Goal: Task Accomplishment & Management: Use online tool/utility

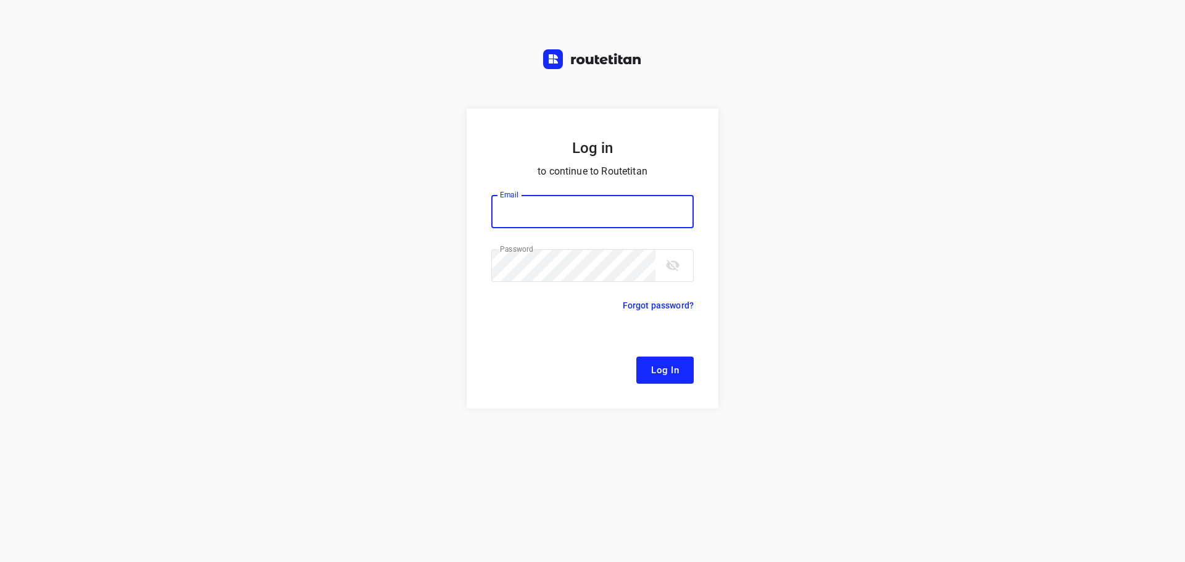
type input "[EMAIL_ADDRESS][DOMAIN_NAME]"
click at [662, 359] on button "Log In" at bounding box center [664, 370] width 57 height 27
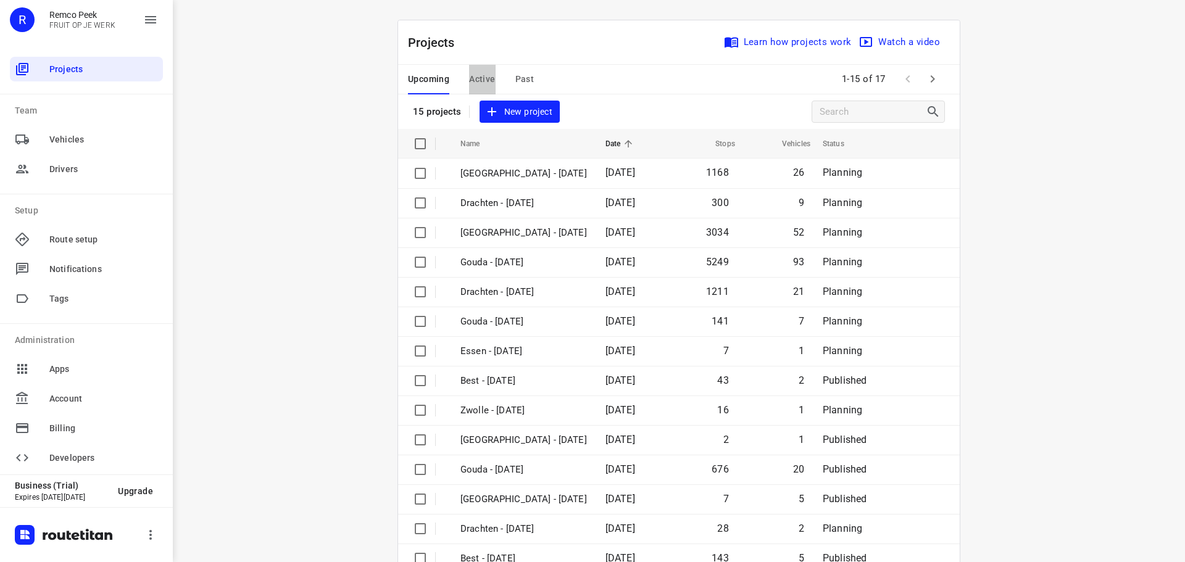
click at [478, 76] on span "Active" at bounding box center [482, 79] width 26 height 15
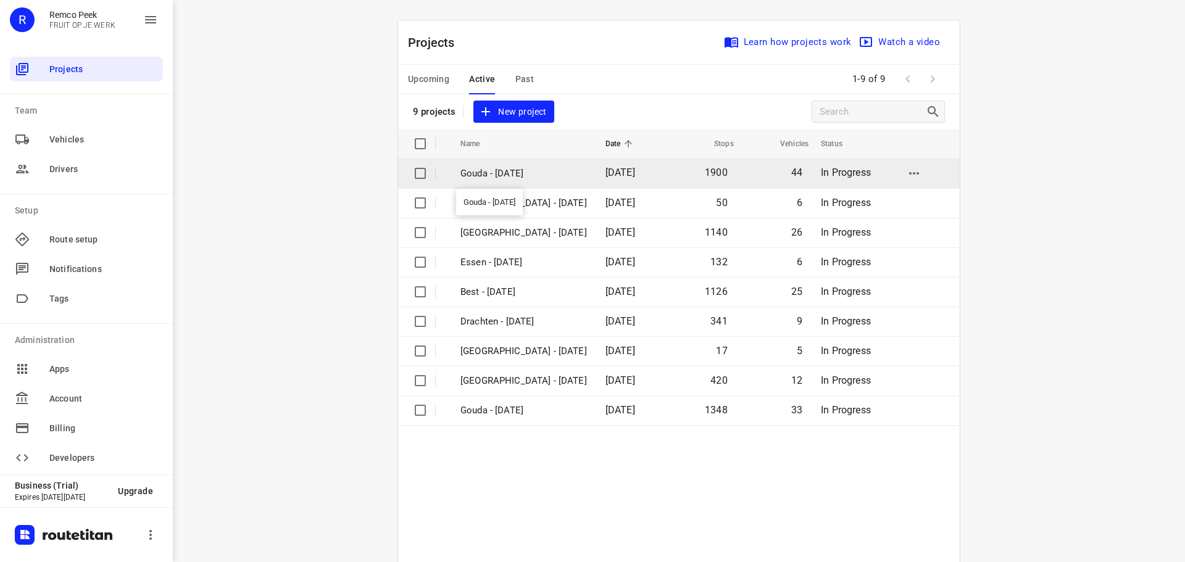
click at [495, 170] on p "Gouda - [DATE]" at bounding box center [523, 174] width 126 height 14
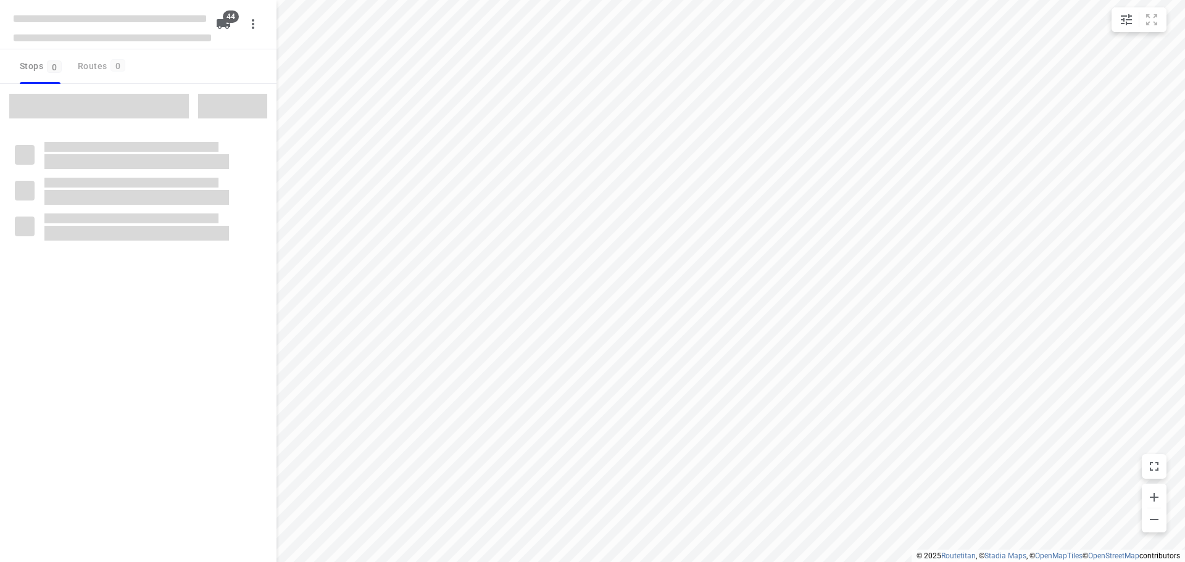
checkbox input "true"
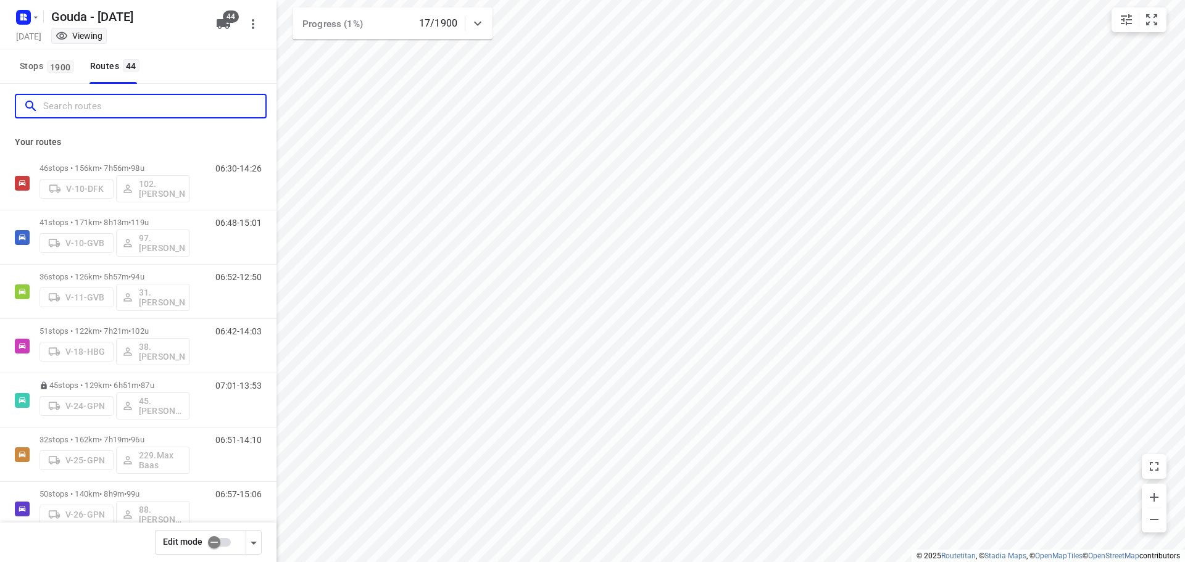
click at [166, 102] on input "Search routes" at bounding box center [154, 106] width 222 height 19
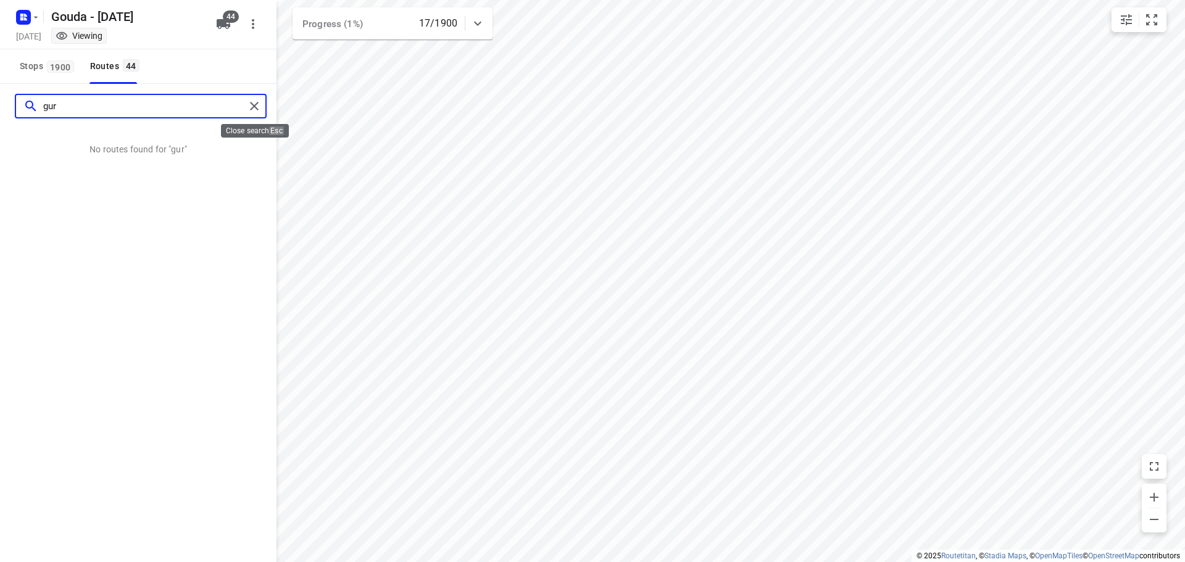
type input "gur"
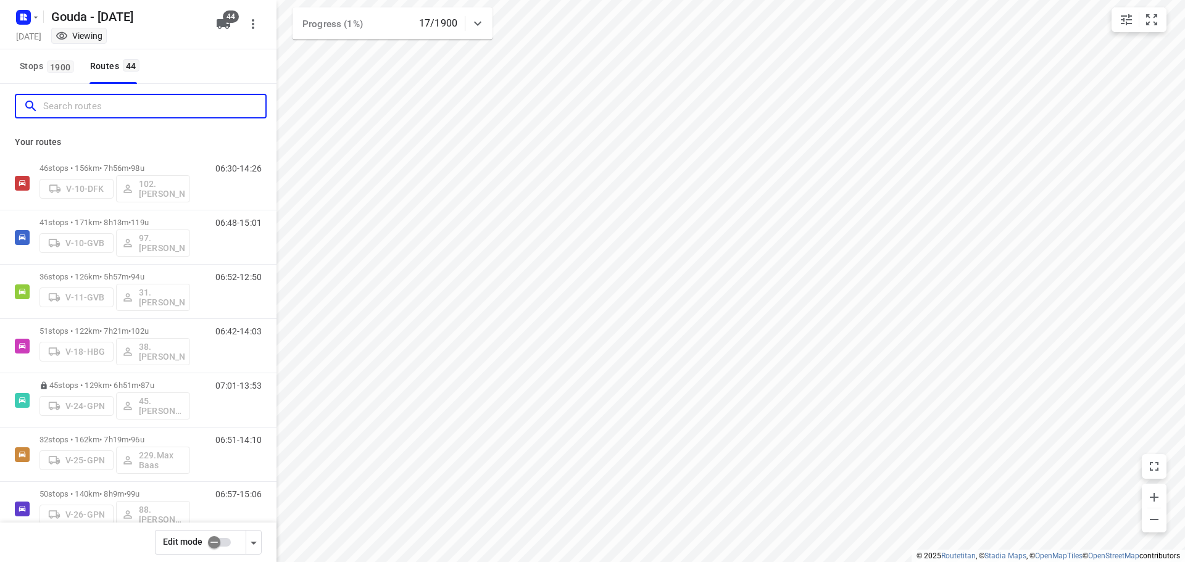
click at [110, 108] on input "Search routes" at bounding box center [154, 106] width 222 height 19
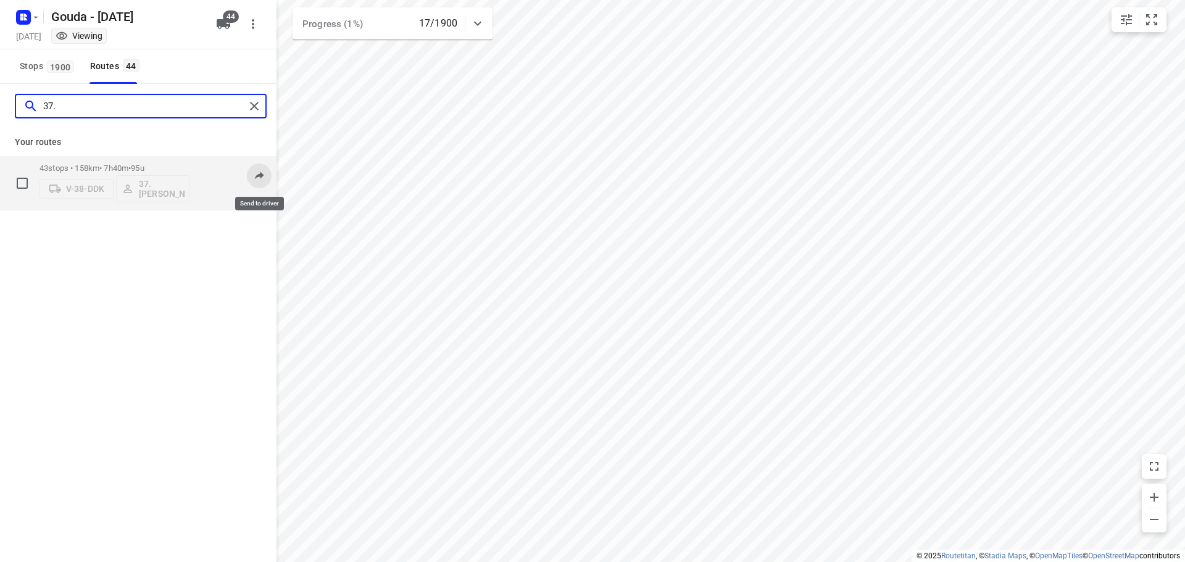
type input "37."
click at [262, 176] on icon at bounding box center [259, 176] width 9 height 8
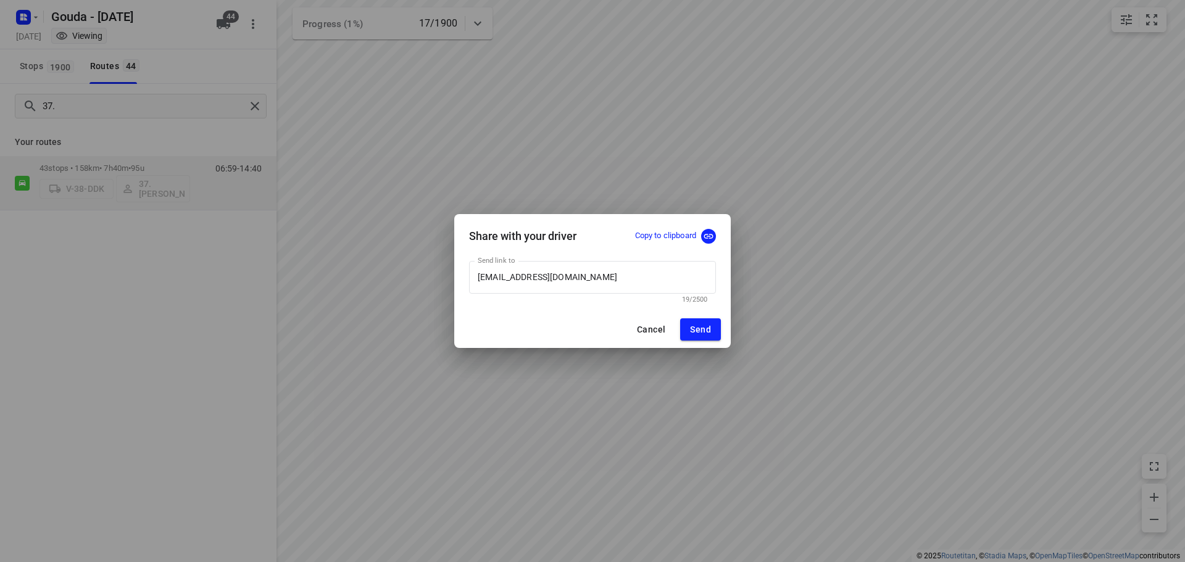
click at [667, 236] on p "Copy to clipboard" at bounding box center [665, 236] width 61 height 12
